Goal: Find specific page/section: Find specific page/section

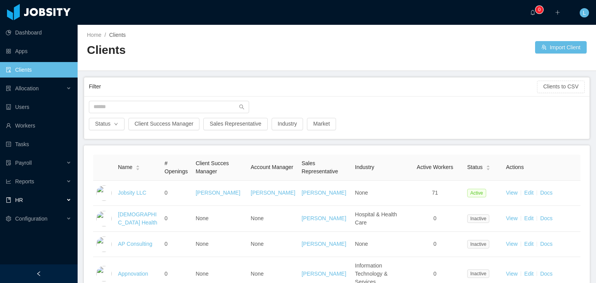
click at [72, 204] on div "HR" at bounding box center [39, 200] width 78 height 16
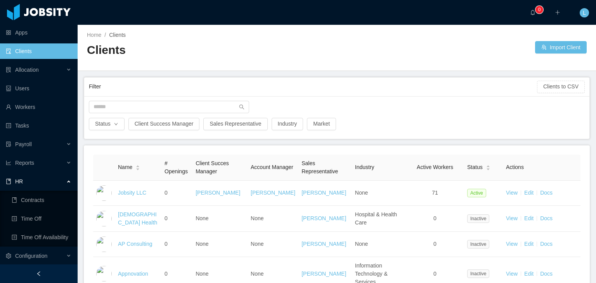
scroll to position [19, 0]
click at [60, 216] on link "Time Off" at bounding box center [42, 218] width 60 height 16
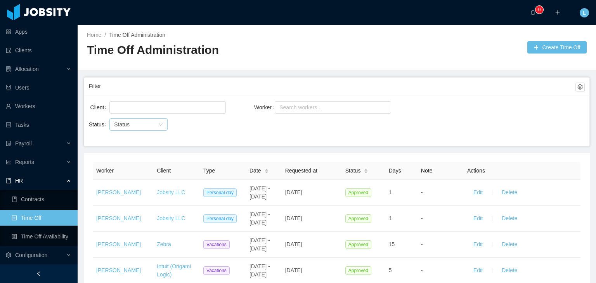
click at [133, 127] on div "Status" at bounding box center [134, 125] width 40 height 8
click at [137, 164] on li "Pending Approval" at bounding box center [138, 164] width 58 height 12
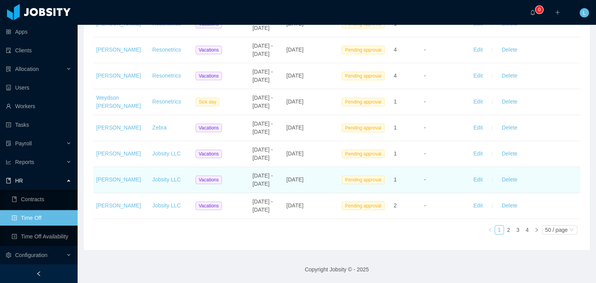
scroll to position [1631, 0]
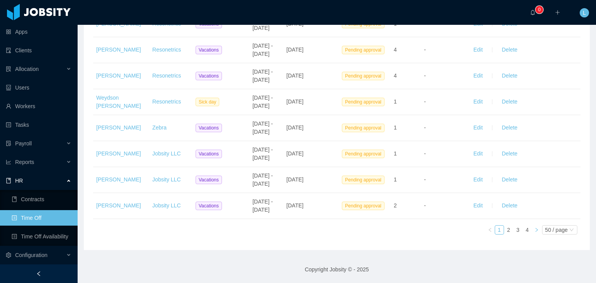
click at [534, 232] on icon "icon: right" at bounding box center [536, 230] width 5 height 5
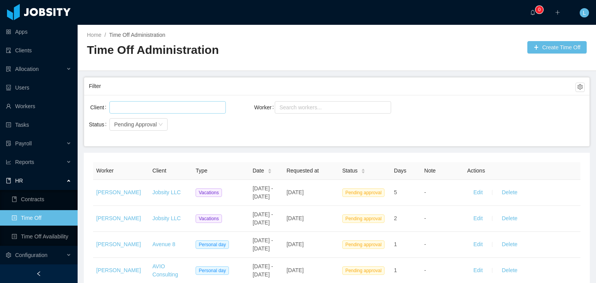
click at [181, 105] on div at bounding box center [166, 108] width 109 height 12
click at [289, 100] on div "Search workers..." at bounding box center [309, 108] width 69 height 16
click at [290, 104] on div "Search workers..." at bounding box center [329, 108] width 100 height 8
type input "*"
type input "*******"
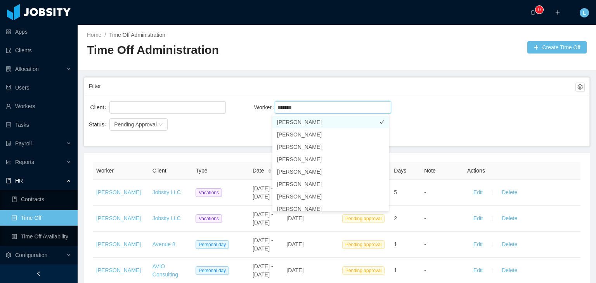
click at [348, 121] on li "[PERSON_NAME]" at bounding box center [330, 122] width 116 height 12
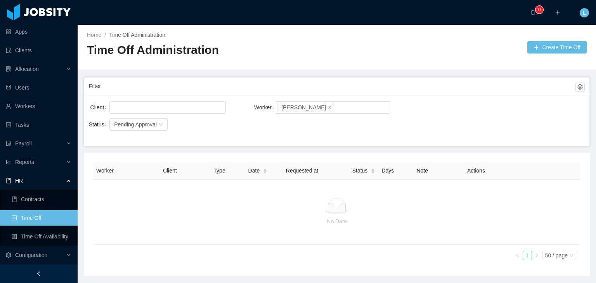
click at [415, 87] on div "Filter" at bounding box center [332, 86] width 486 height 14
click at [158, 125] on icon "icon: close-circle" at bounding box center [160, 124] width 5 height 5
click at [143, 125] on div "Status" at bounding box center [134, 125] width 40 height 8
click at [142, 139] on li "Approved" at bounding box center [138, 139] width 58 height 12
click at [328, 107] on icon "icon: close" at bounding box center [330, 107] width 4 height 4
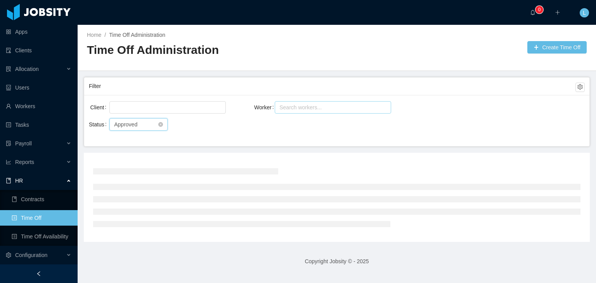
click at [164, 123] on div "Status Approved" at bounding box center [138, 124] width 58 height 12
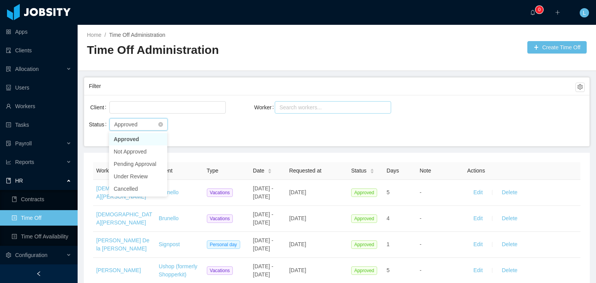
click at [163, 122] on icon "icon: down" at bounding box center [160, 124] width 5 height 5
click at [160, 122] on icon "icon: close-circle" at bounding box center [160, 124] width 5 height 5
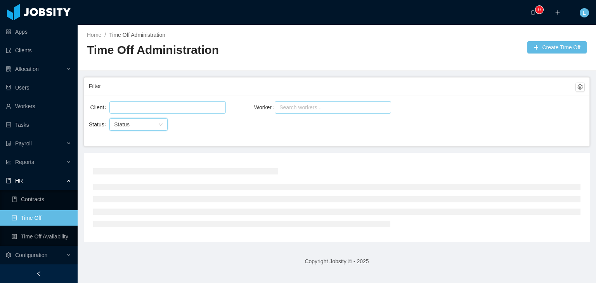
click at [170, 104] on div at bounding box center [166, 108] width 109 height 12
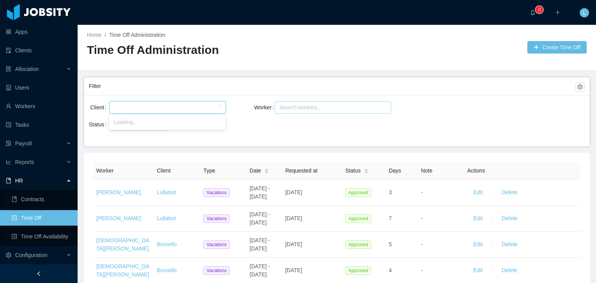
click at [279, 123] on div "Worker Search workers..." at bounding box center [336, 112] width 165 height 25
click at [264, 171] on icon "icon: caret-down" at bounding box center [266, 173] width 4 height 4
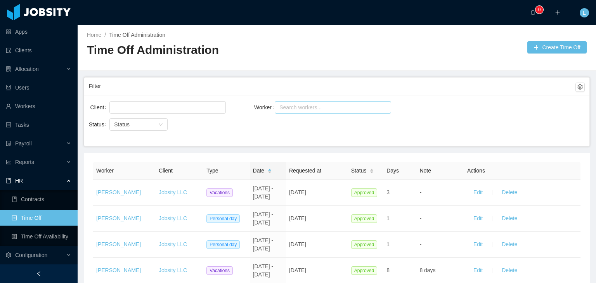
click at [311, 170] on span "Requested at" at bounding box center [305, 171] width 32 height 6
click at [268, 171] on icon "icon: caret-down" at bounding box center [270, 173] width 4 height 4
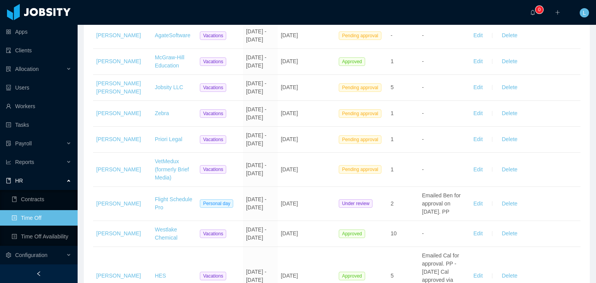
scroll to position [1745, 0]
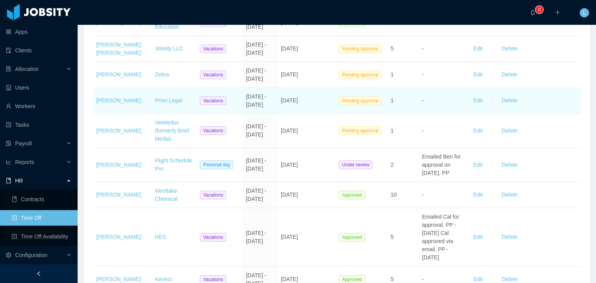
click at [185, 114] on td "Priori Legal" at bounding box center [174, 101] width 45 height 26
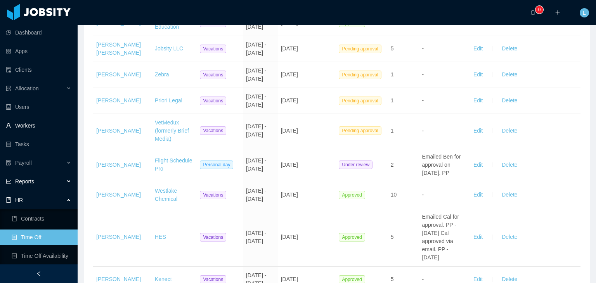
scroll to position [0, 0]
click at [17, 67] on link "Clients" at bounding box center [39, 70] width 66 height 16
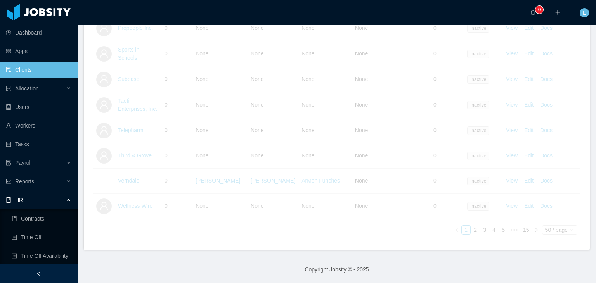
scroll to position [1236, 0]
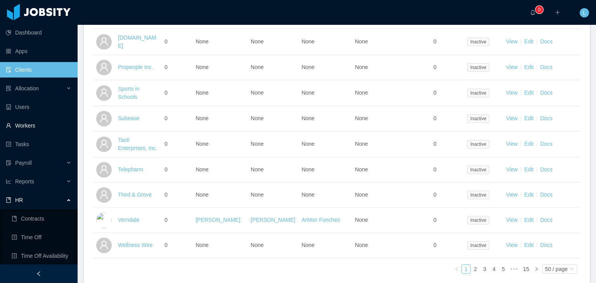
click at [31, 127] on link "Workers" at bounding box center [39, 126] width 66 height 16
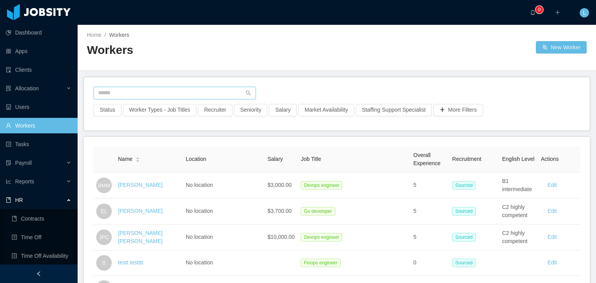
click at [199, 93] on input "text" at bounding box center [174, 93] width 162 height 12
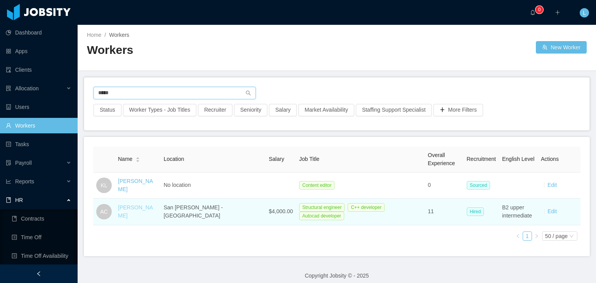
type input "*****"
click at [133, 212] on link "[PERSON_NAME]" at bounding box center [135, 211] width 35 height 14
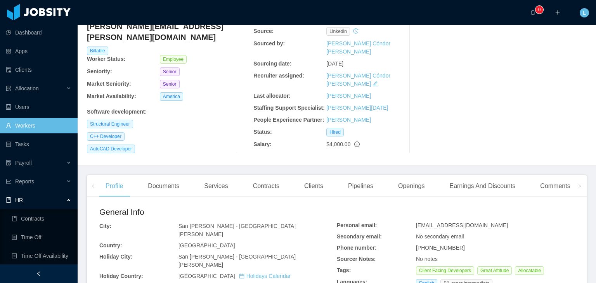
scroll to position [78, 0]
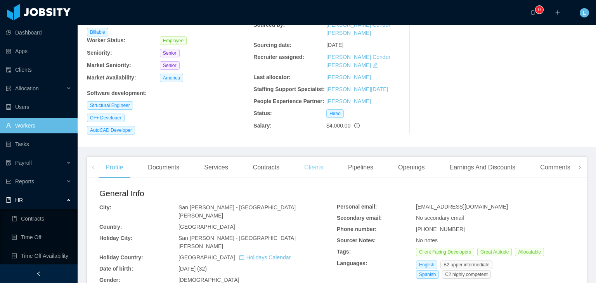
click at [311, 157] on div "Clients" at bounding box center [313, 168] width 31 height 22
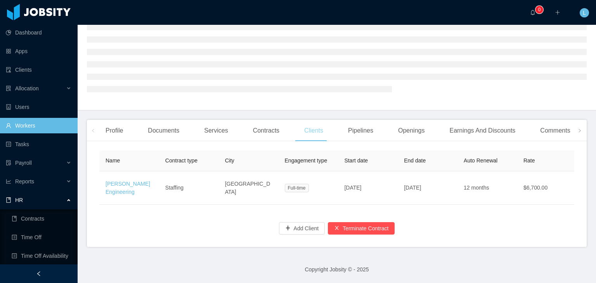
scroll to position [78, 0]
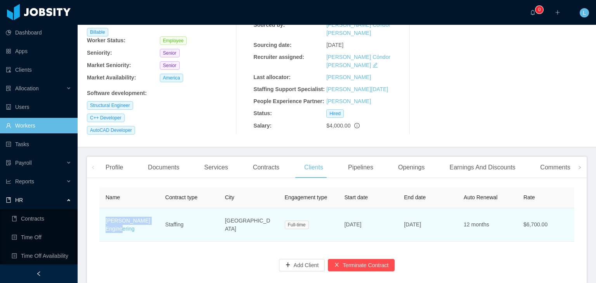
drag, startPoint x: 105, startPoint y: 209, endPoint x: 137, endPoint y: 221, distance: 33.9
click at [137, 221] on td "[PERSON_NAME] Engineering" at bounding box center [129, 224] width 60 height 33
copy link "[PERSON_NAME] Engineering"
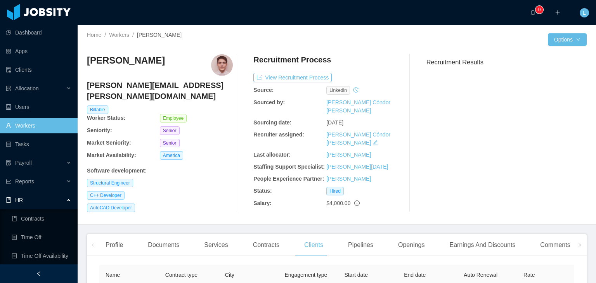
scroll to position [0, 0]
